Goal: Task Accomplishment & Management: Complete application form

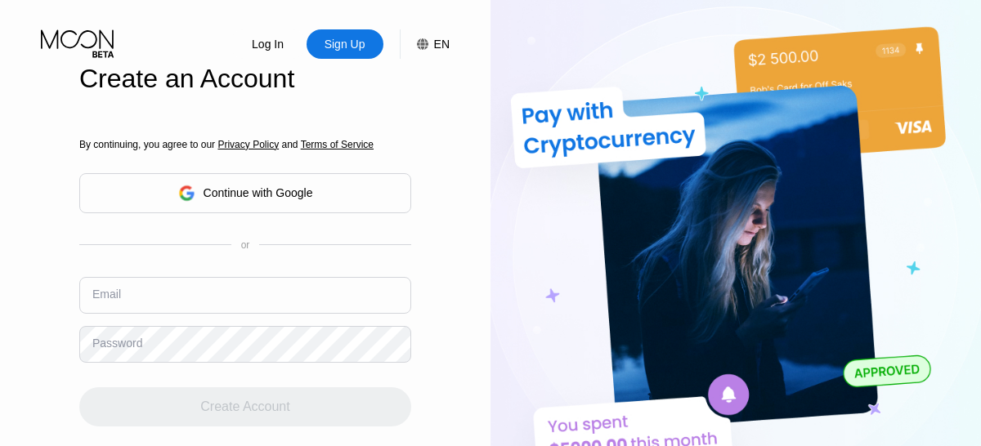
click at [245, 277] on input "text" at bounding box center [245, 295] width 332 height 37
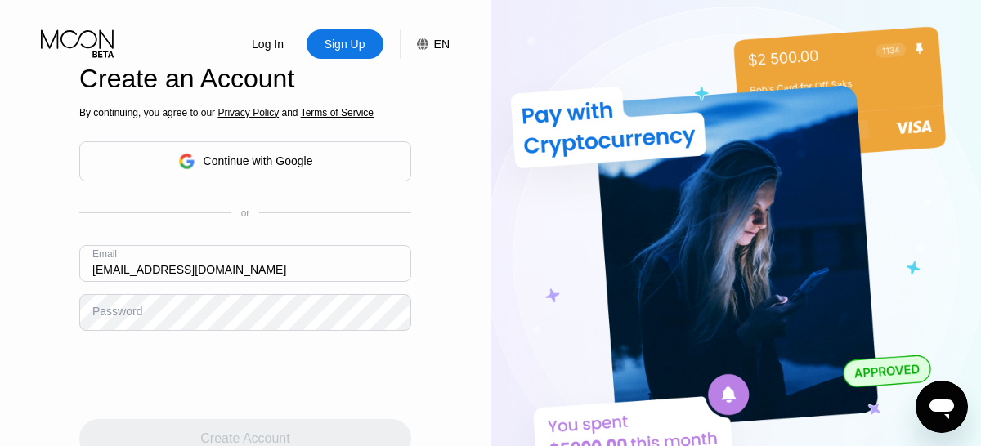
type input "[EMAIL_ADDRESS][DOMAIN_NAME]"
click at [245, 431] on div "Create Account" at bounding box center [244, 439] width 89 height 16
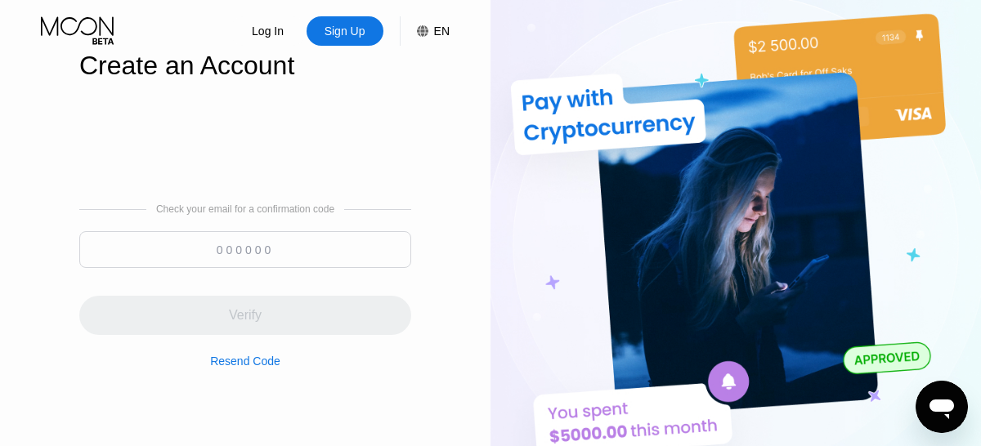
click at [245, 250] on input at bounding box center [245, 249] width 332 height 37
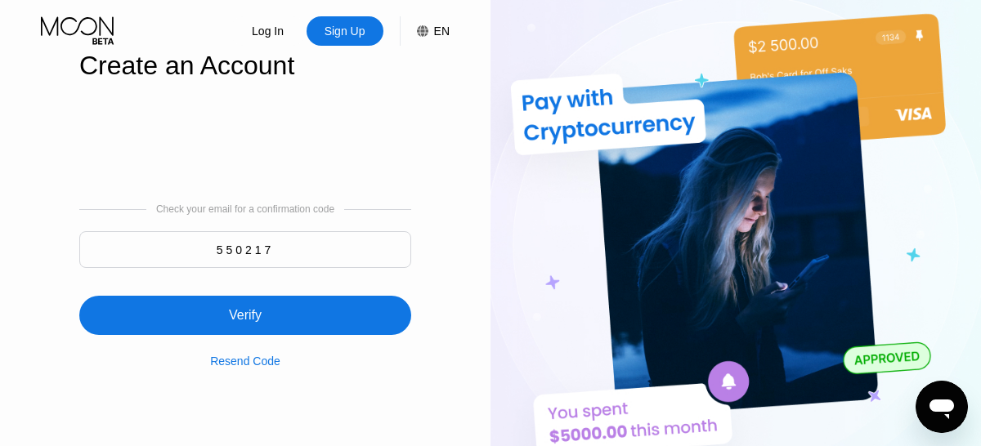
type input "550217"
click at [245, 307] on div "Verify" at bounding box center [245, 315] width 332 height 39
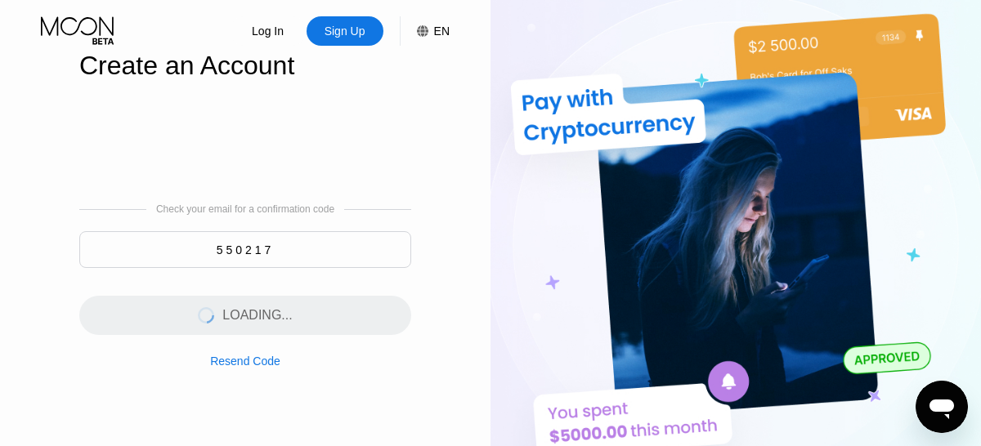
scroll to position [0, 0]
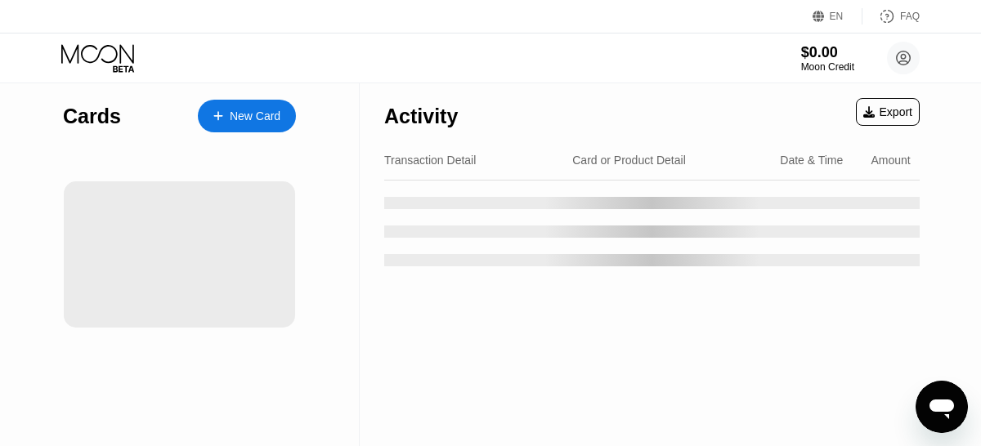
click at [247, 116] on div "New Card" at bounding box center [255, 117] width 51 height 14
